Goal: Information Seeking & Learning: Learn about a topic

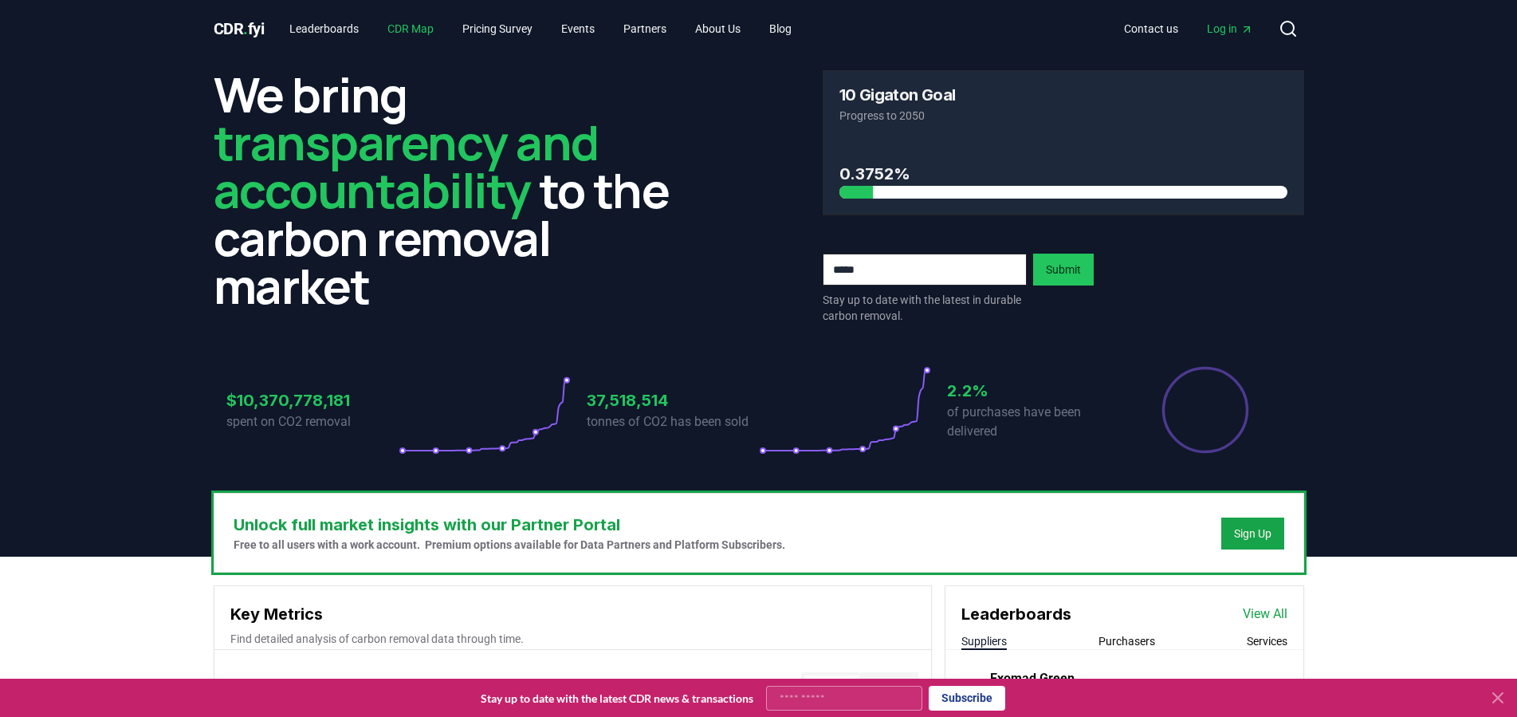
click at [419, 31] on link "CDR Map" at bounding box center [411, 28] width 72 height 29
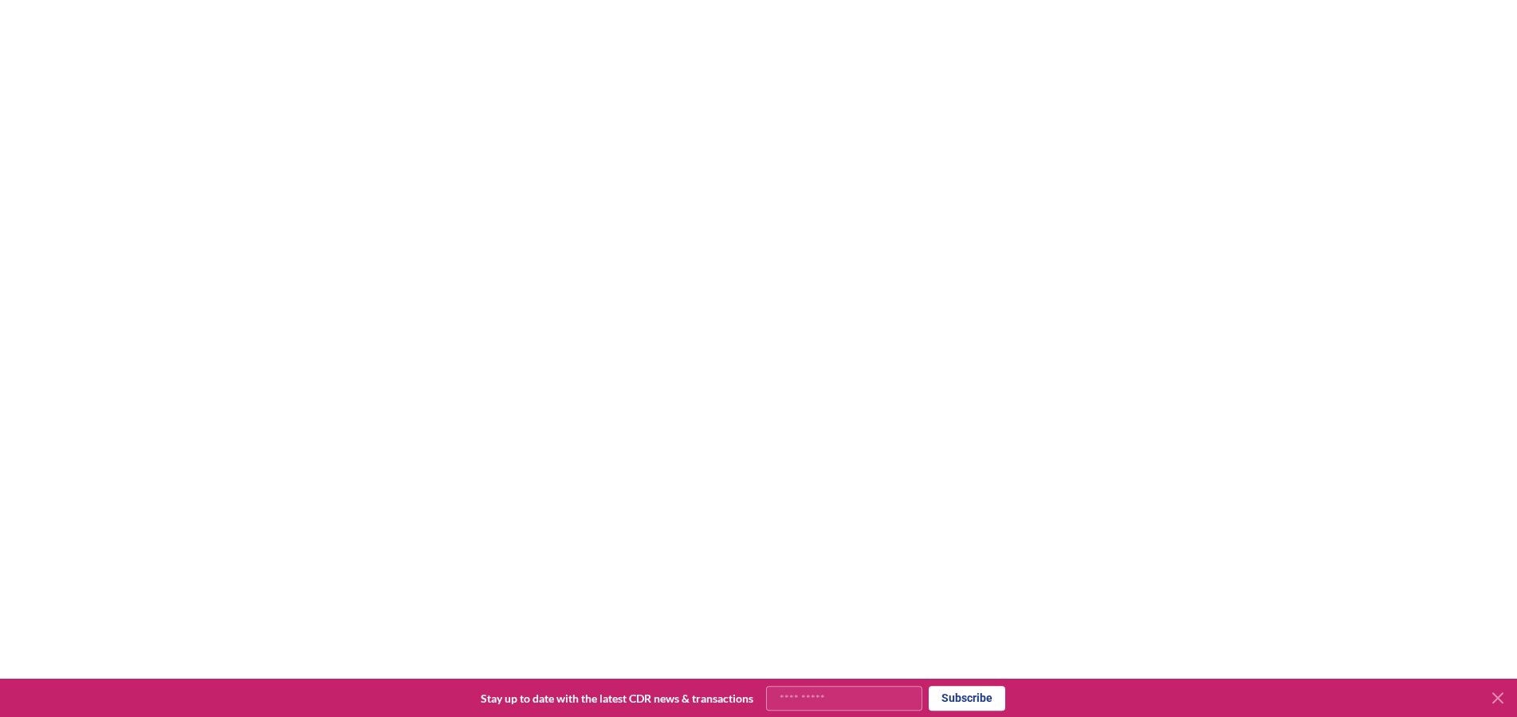
scroll to position [225, 0]
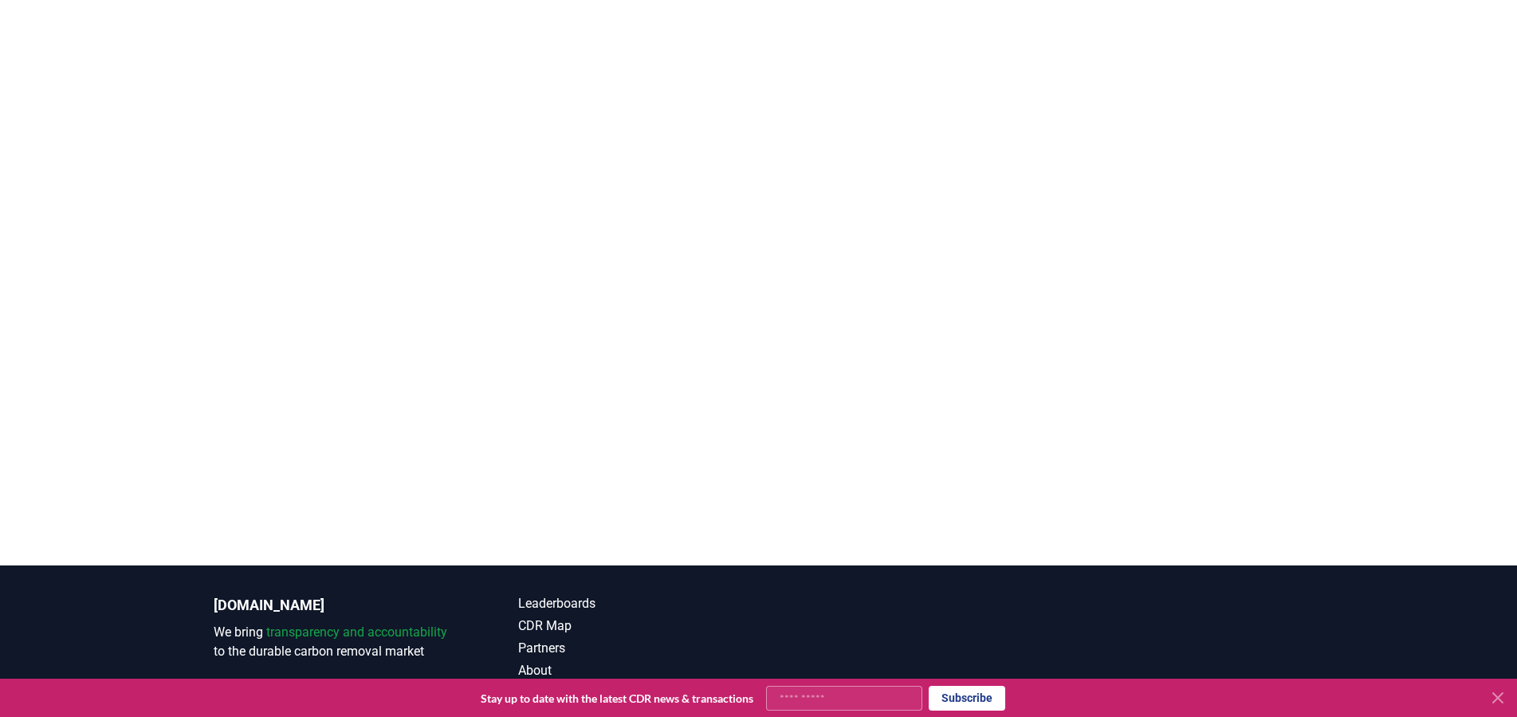
click at [1442, 236] on div at bounding box center [758, 207] width 1517 height 717
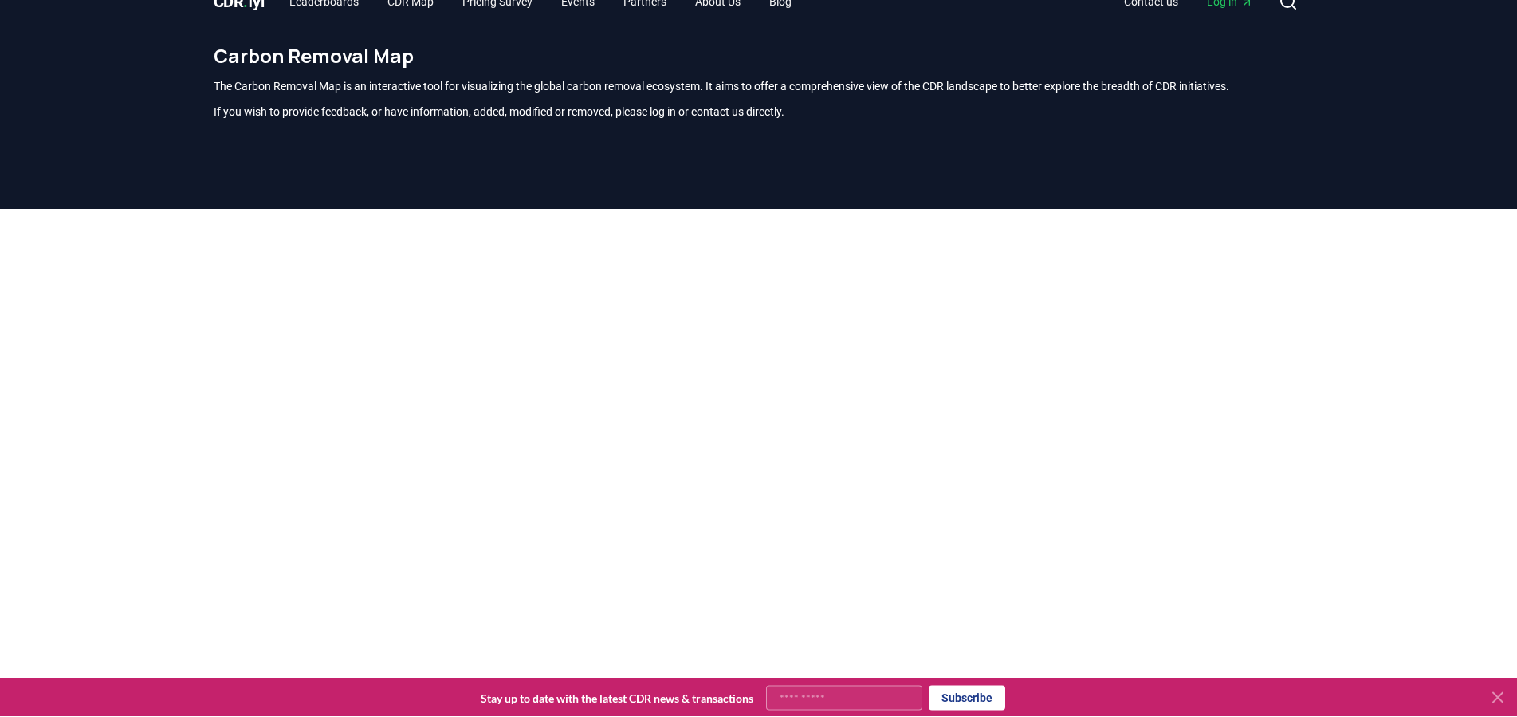
scroll to position [0, 0]
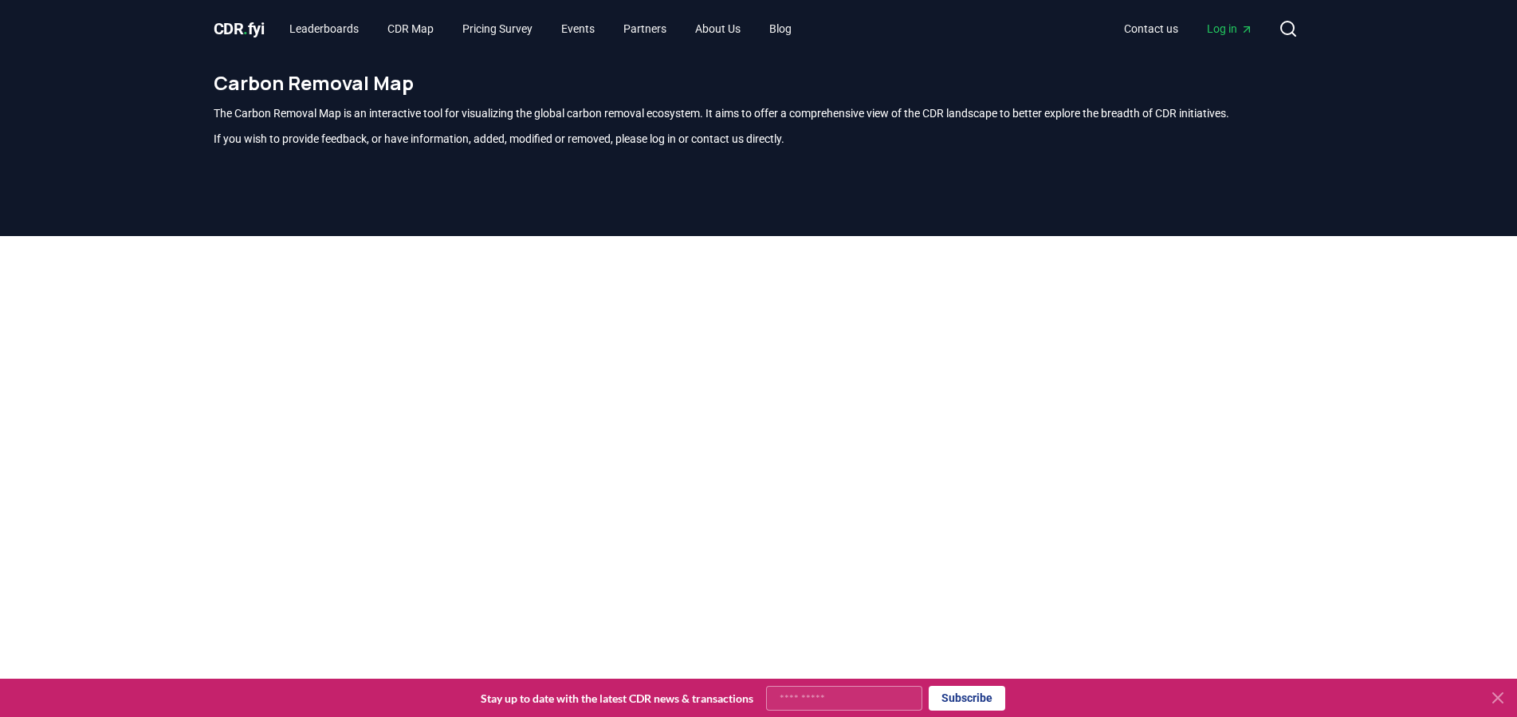
click at [248, 29] on span "." at bounding box center [245, 28] width 5 height 19
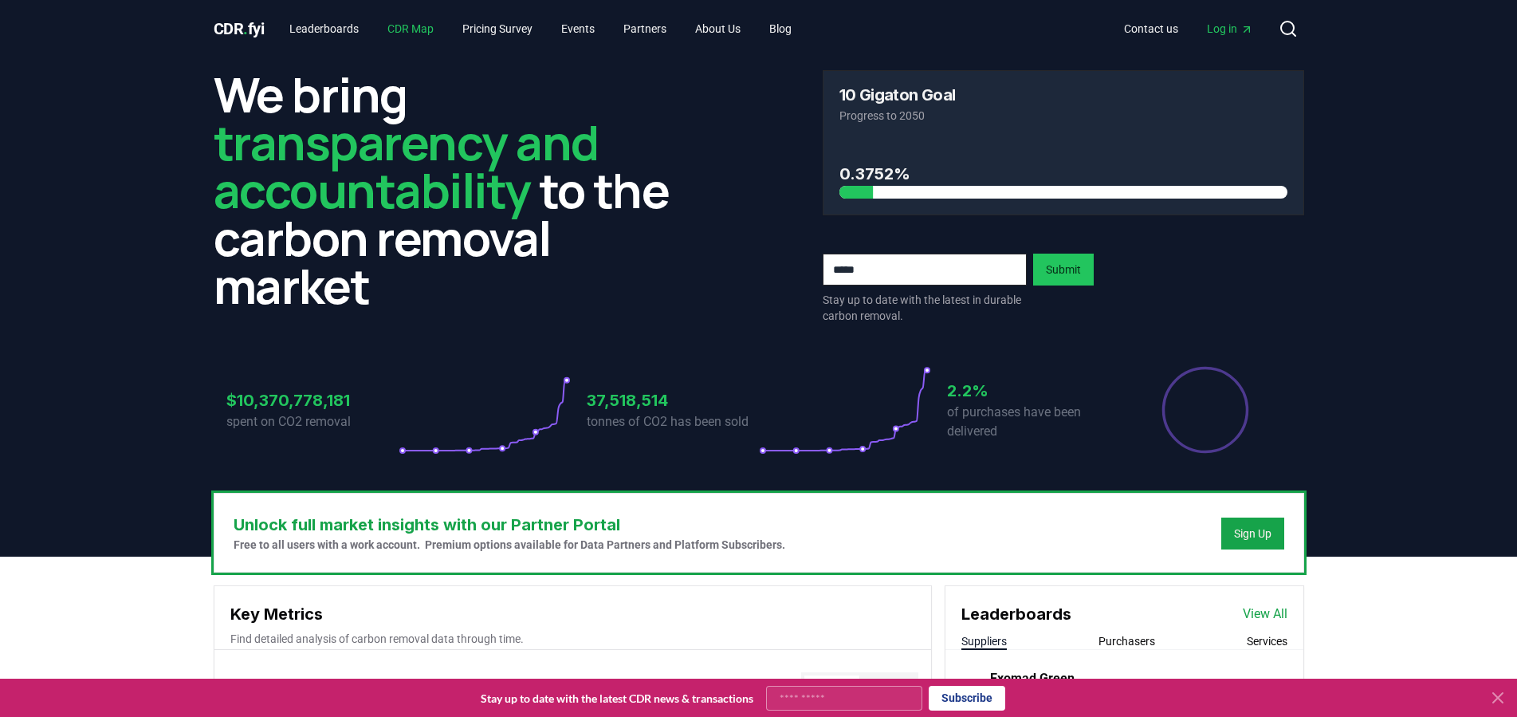
click at [409, 33] on link "CDR Map" at bounding box center [411, 28] width 72 height 29
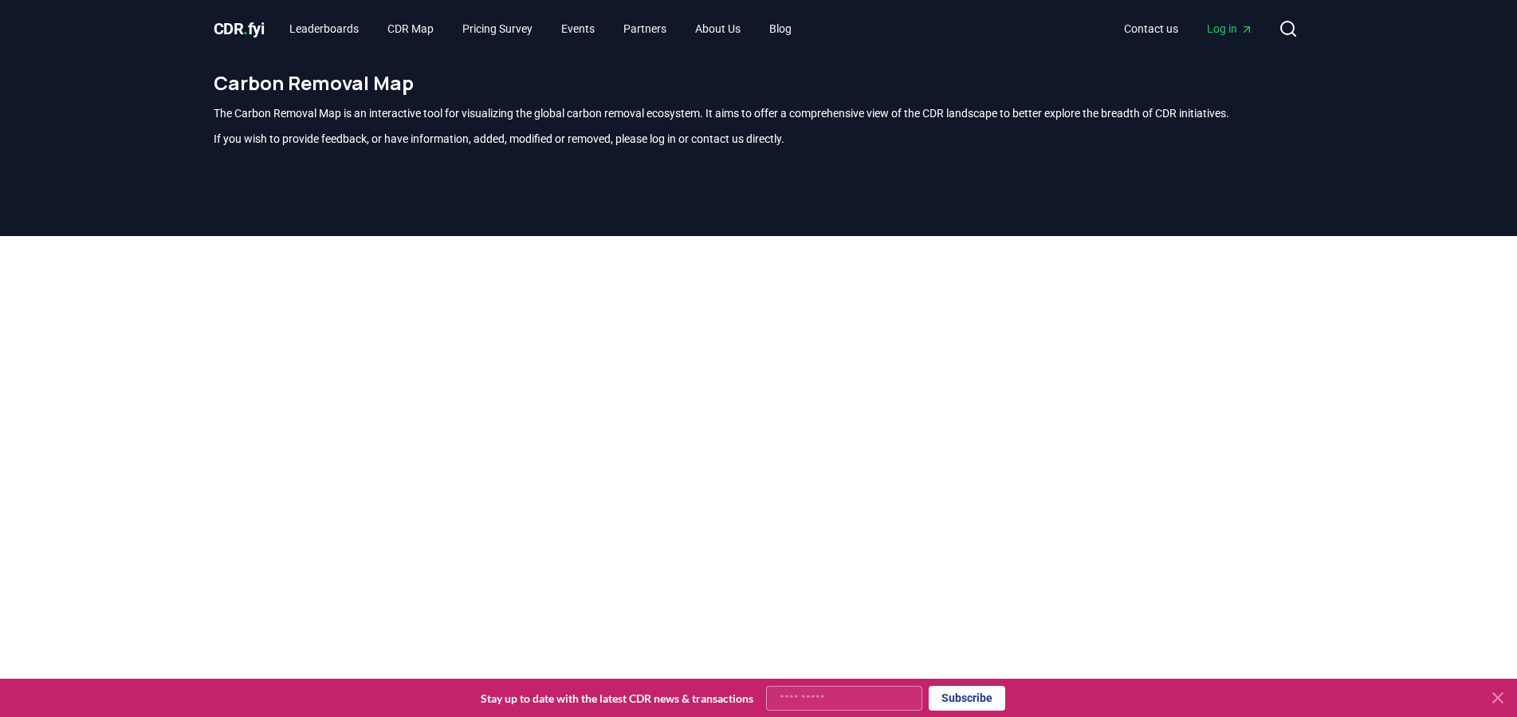
click at [1358, 321] on div at bounding box center [758, 594] width 1517 height 717
click at [310, 24] on link "Leaderboards" at bounding box center [324, 28] width 95 height 29
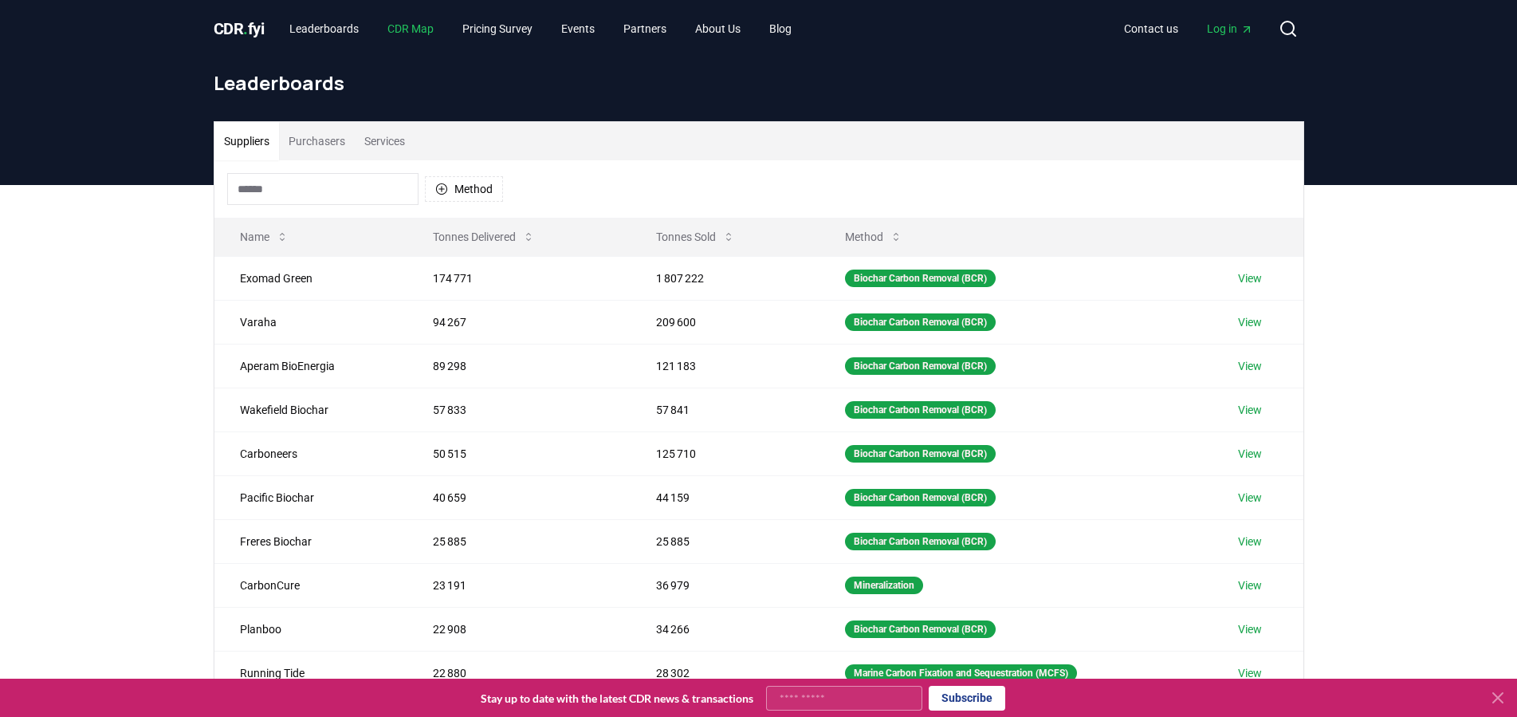
click at [410, 28] on link "CDR Map" at bounding box center [411, 28] width 72 height 29
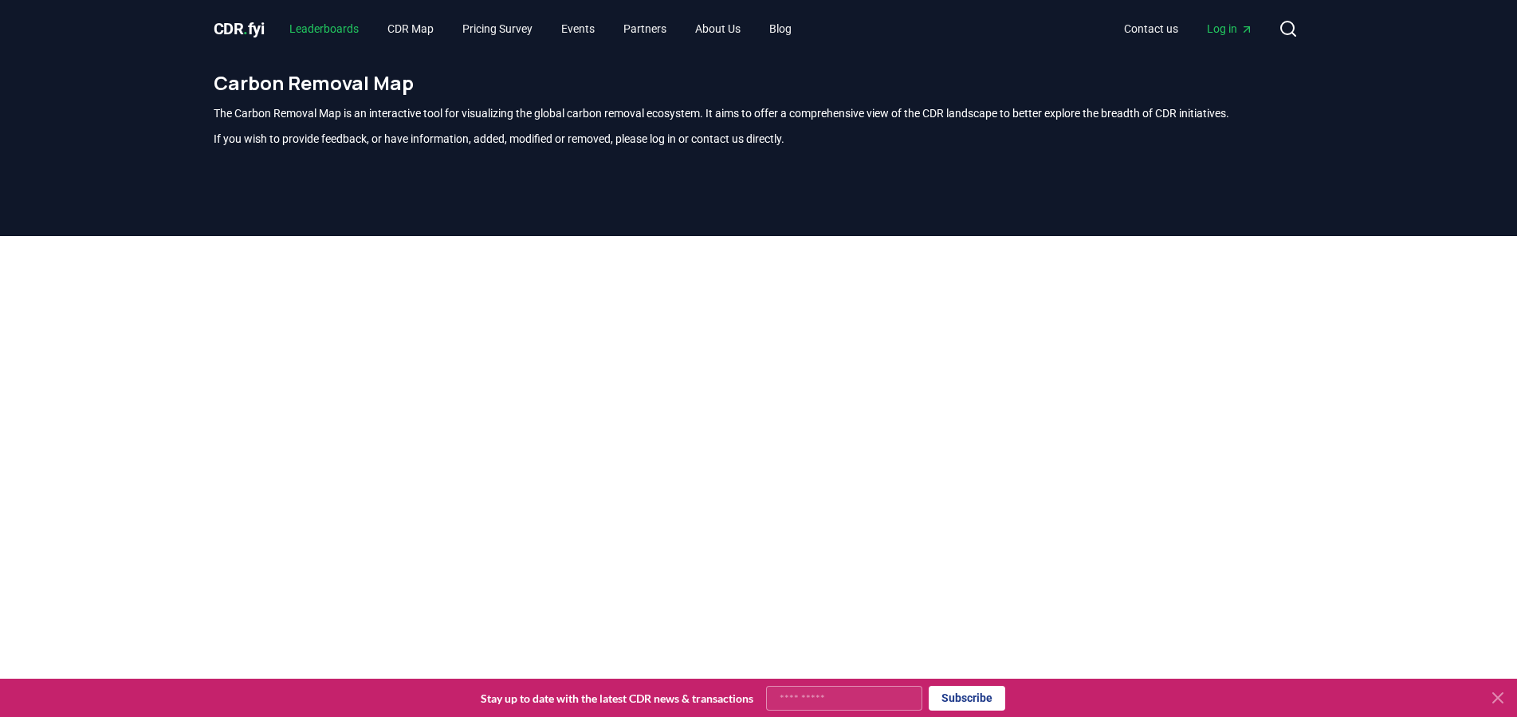
click at [329, 28] on link "Leaderboards" at bounding box center [324, 28] width 95 height 29
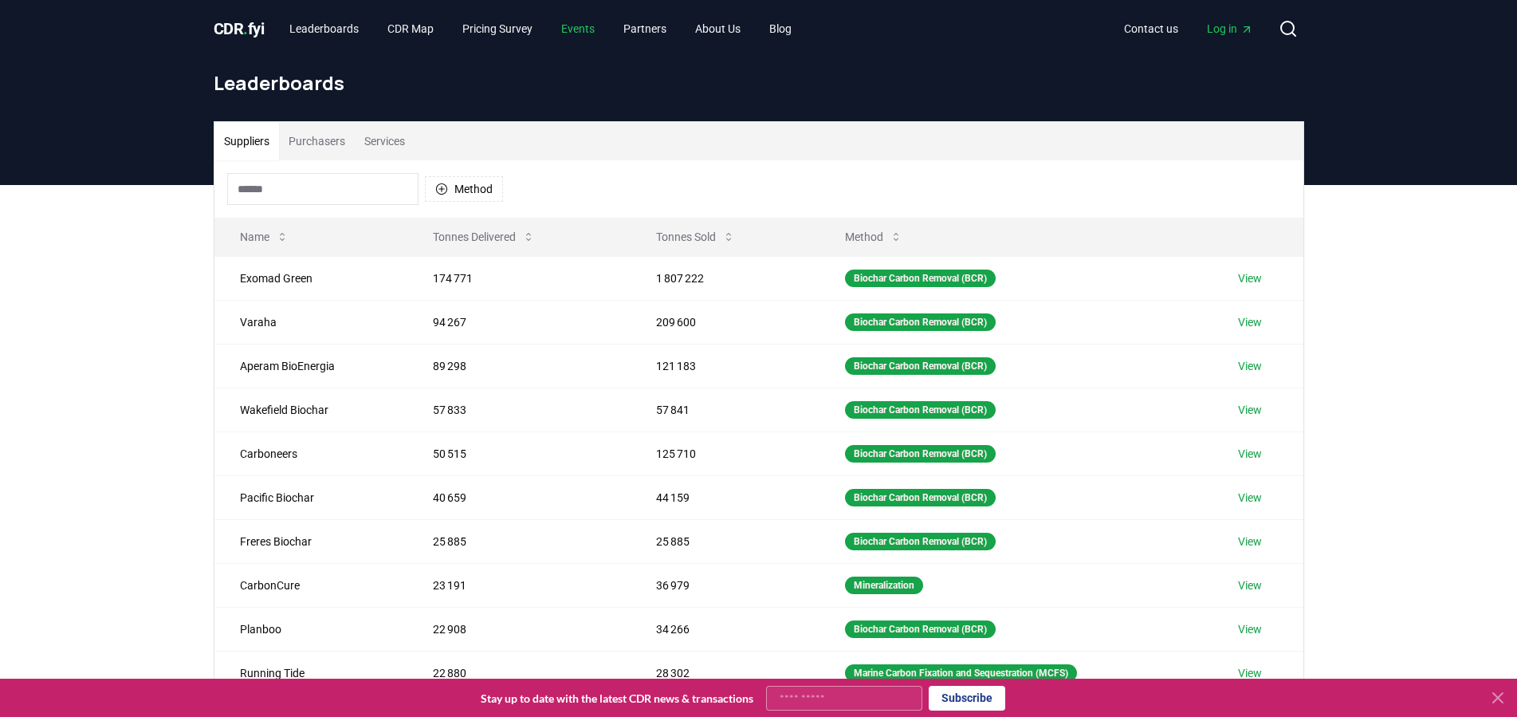
click at [577, 30] on link "Events" at bounding box center [578, 28] width 59 height 29
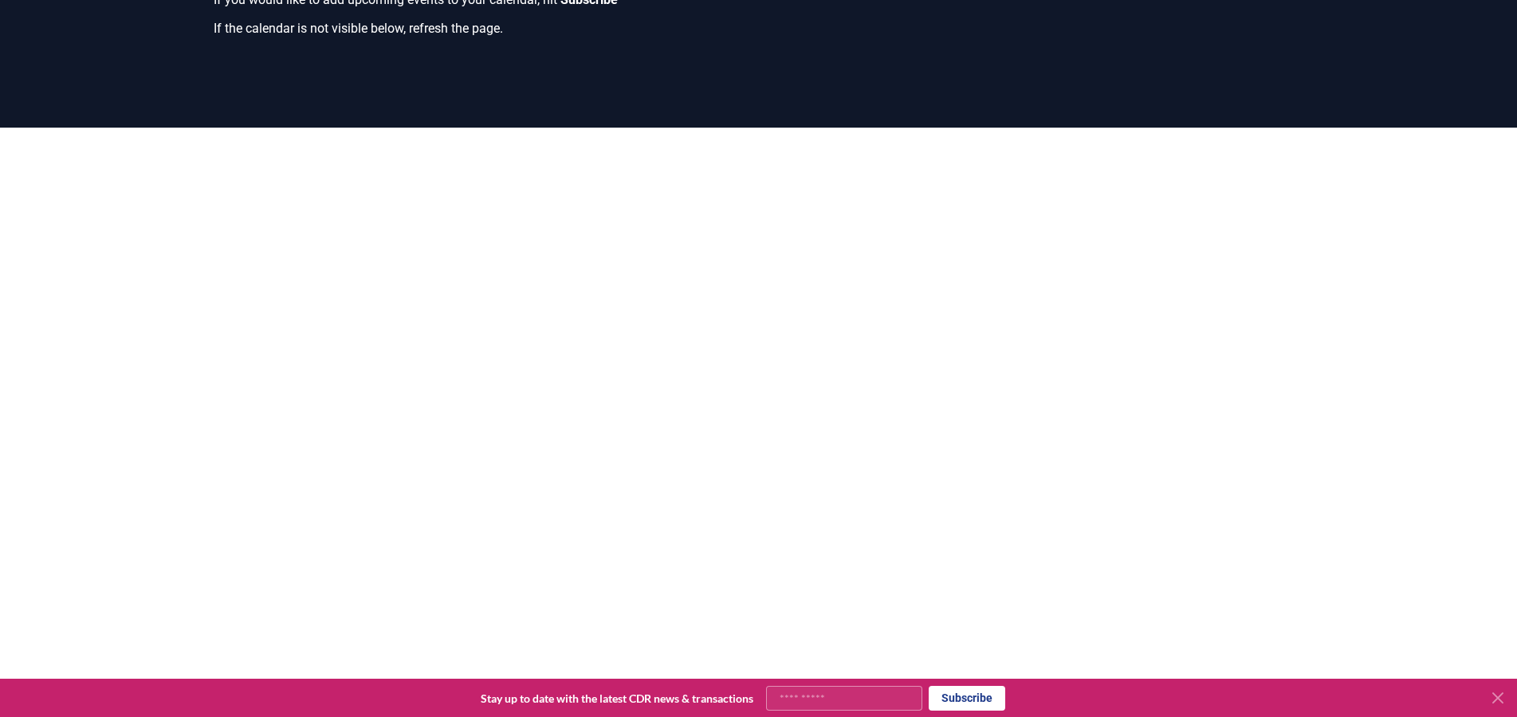
scroll to position [81, 0]
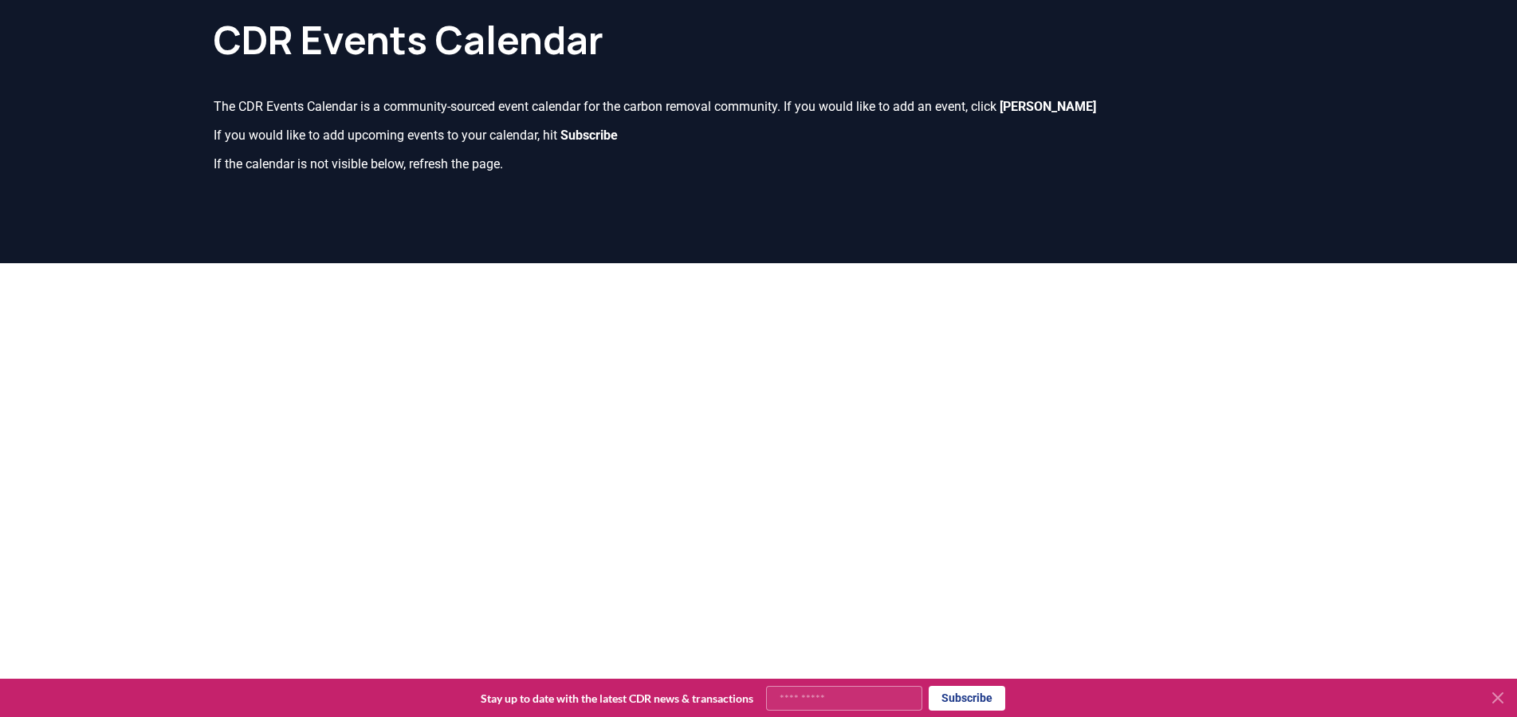
click at [429, 97] on p "The CDR Events Calendar is a community-sourced event calendar for the carbon re…" at bounding box center [759, 106] width 1091 height 19
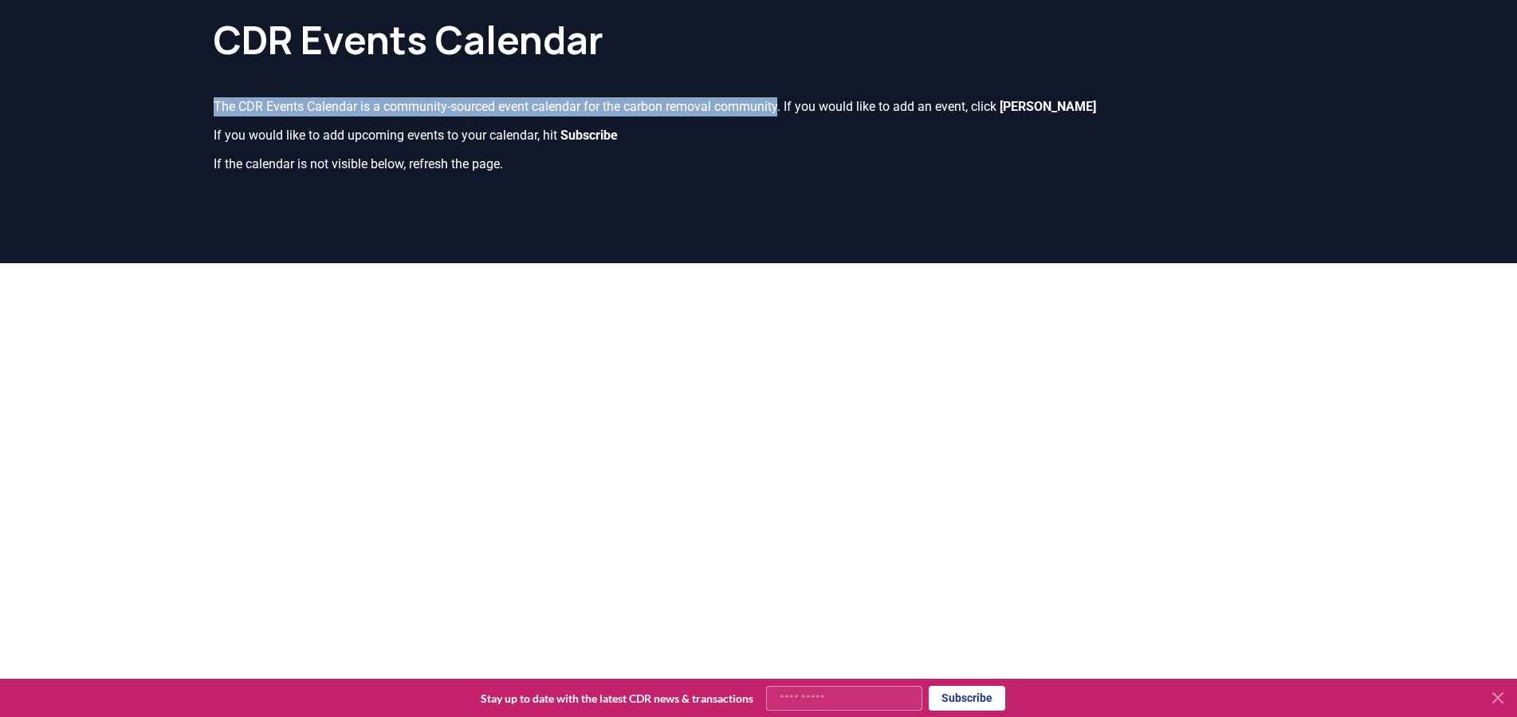
drag, startPoint x: 215, startPoint y: 87, endPoint x: 797, endPoint y: 87, distance: 581.2
click at [797, 97] on p "The CDR Events Calendar is a community-sourced event calendar for the carbon re…" at bounding box center [759, 106] width 1091 height 19
copy p "The CDR Events Calendar is a community-sourced event calendar for the carbon re…"
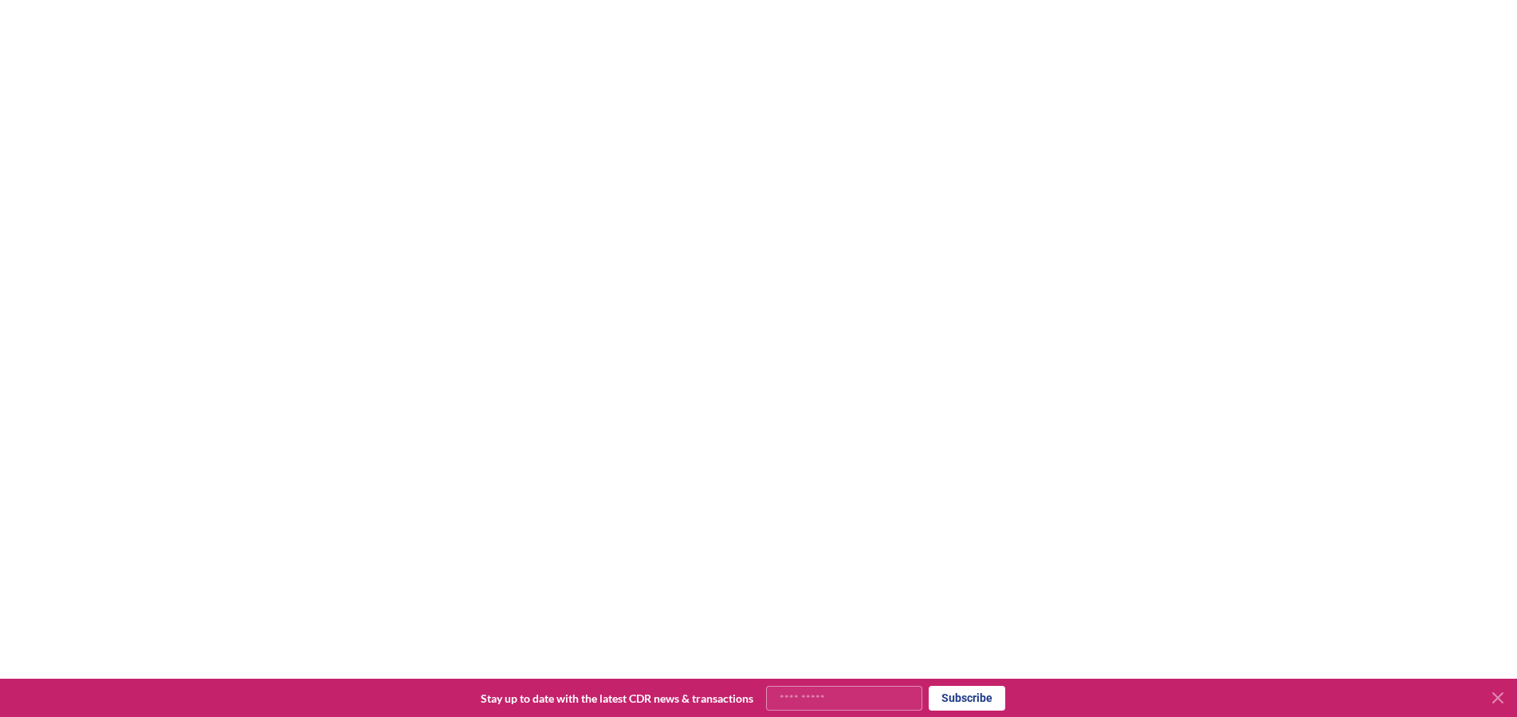
scroll to position [79, 0]
